Goal: Task Accomplishment & Management: Manage account settings

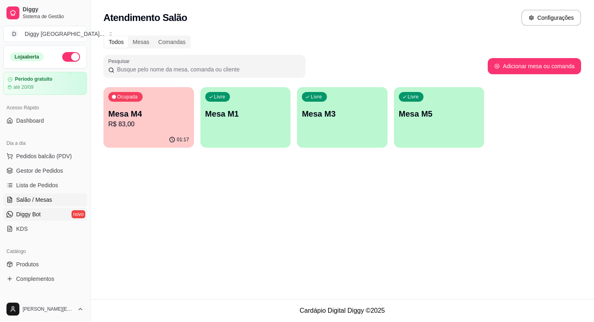
click at [30, 213] on span "Diggy Bot" at bounding box center [28, 214] width 25 height 8
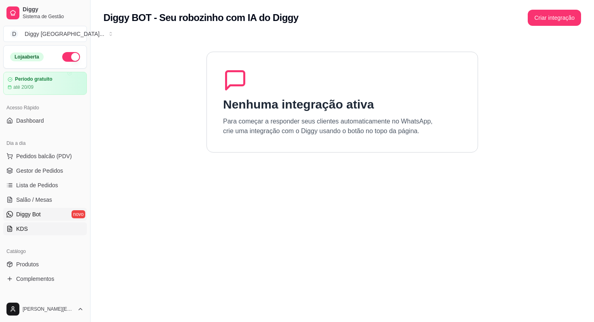
click at [30, 224] on link "KDS" at bounding box center [45, 229] width 84 height 13
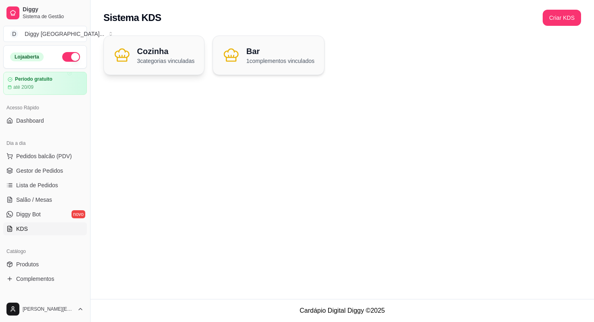
click at [172, 53] on h2 "Cozinha" at bounding box center [165, 51] width 57 height 11
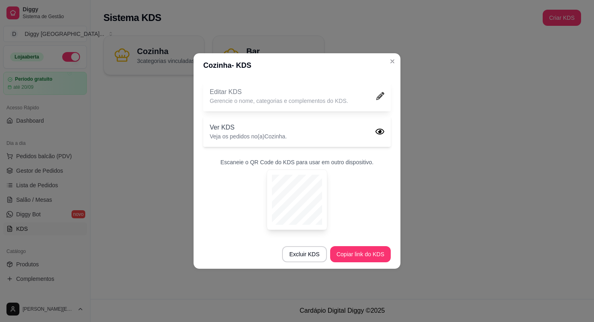
click at [328, 90] on p "Editar KDS" at bounding box center [279, 92] width 138 height 10
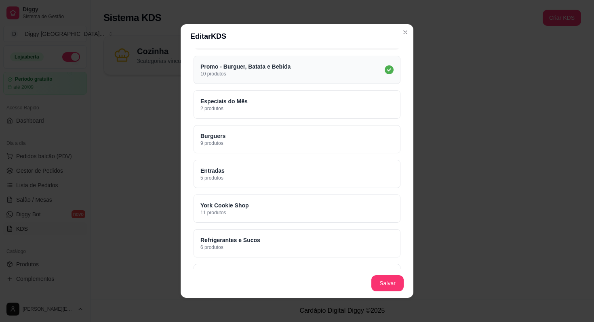
scroll to position [174, 0]
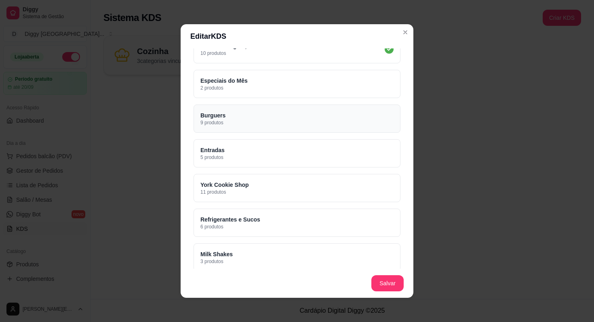
click at [357, 127] on div "Burguers 9 produtos" at bounding box center [296, 119] width 207 height 28
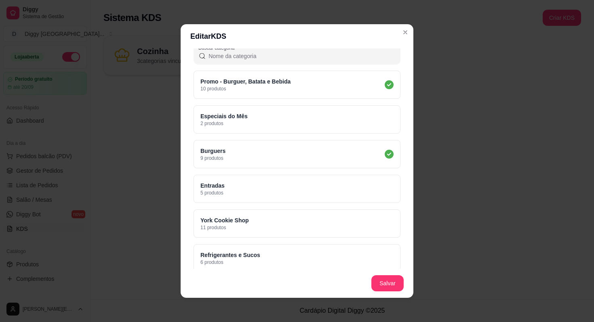
scroll to position [126, 0]
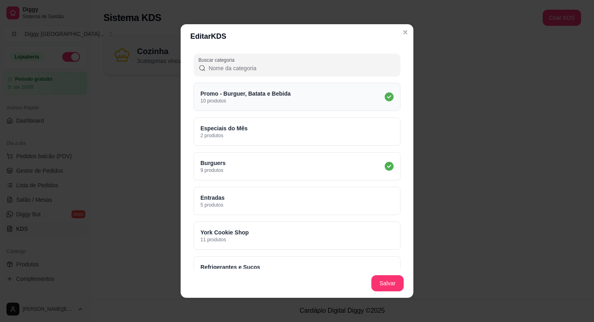
click at [357, 105] on div "Promo - Burguer, Batata e Bebida 10 produtos" at bounding box center [296, 97] width 207 height 28
click at [352, 159] on div "Burguers 9 produtos" at bounding box center [296, 166] width 207 height 28
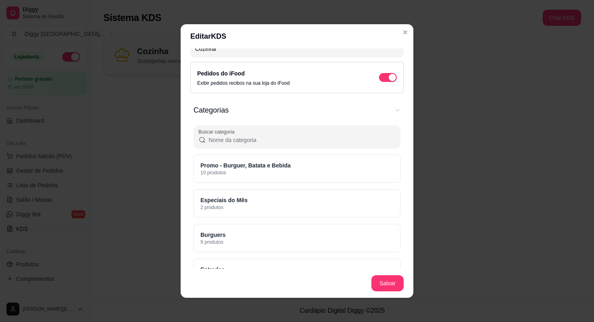
scroll to position [56, 0]
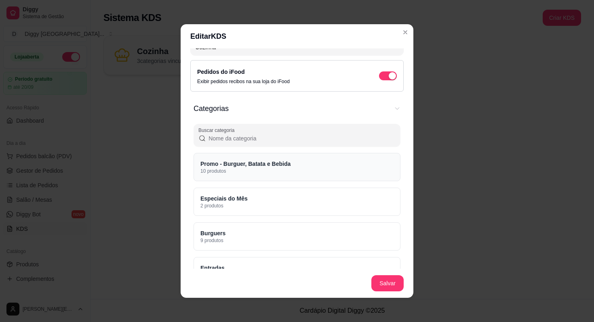
click at [315, 166] on div "Promo - Burguer, Batata e Bebida 10 produtos" at bounding box center [296, 167] width 207 height 28
